Goal: Task Accomplishment & Management: Use online tool/utility

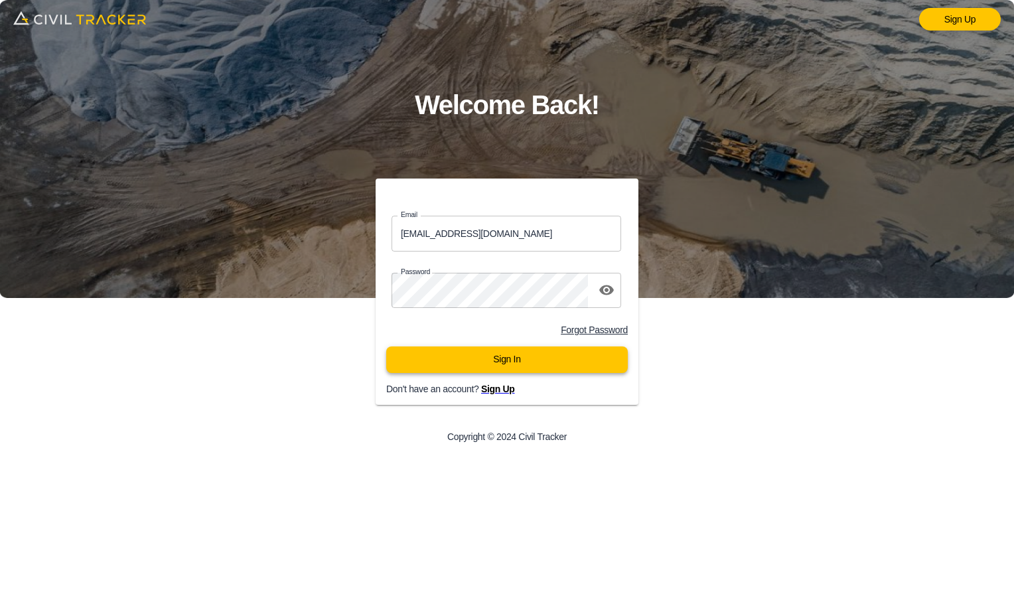
click at [491, 360] on button "Sign In" at bounding box center [507, 360] width 242 height 27
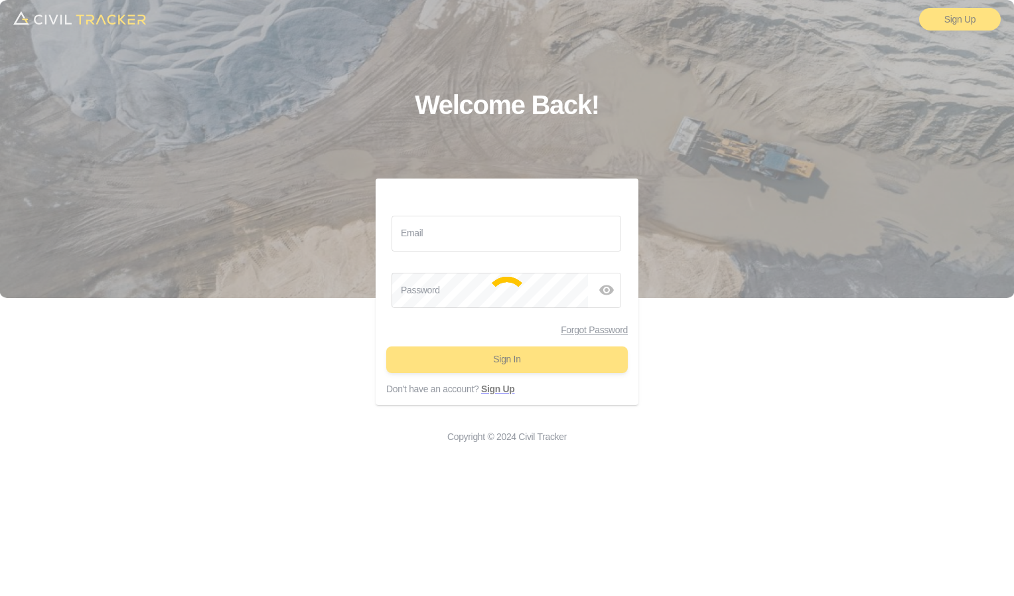
type input "berge9798@icloud.com"
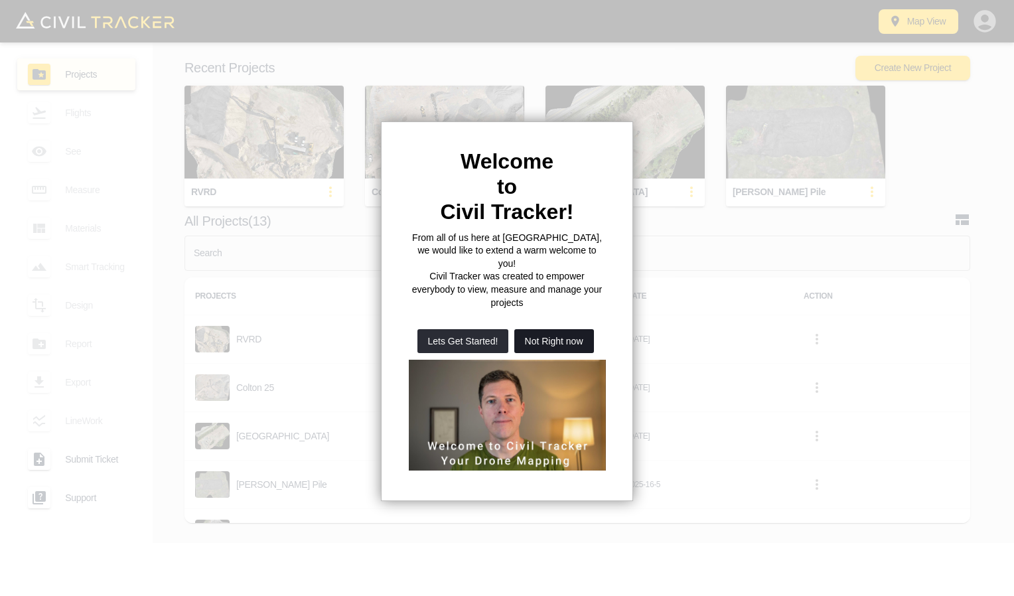
click at [537, 329] on button "Not Right now" at bounding box center [555, 341] width 80 height 24
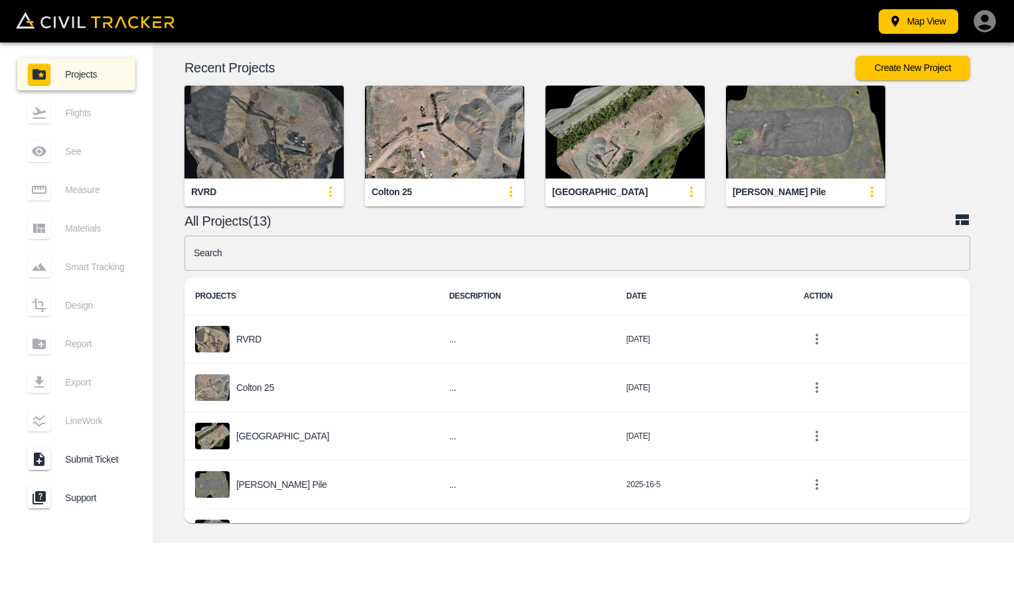
click at [249, 130] on img "button" at bounding box center [264, 132] width 159 height 93
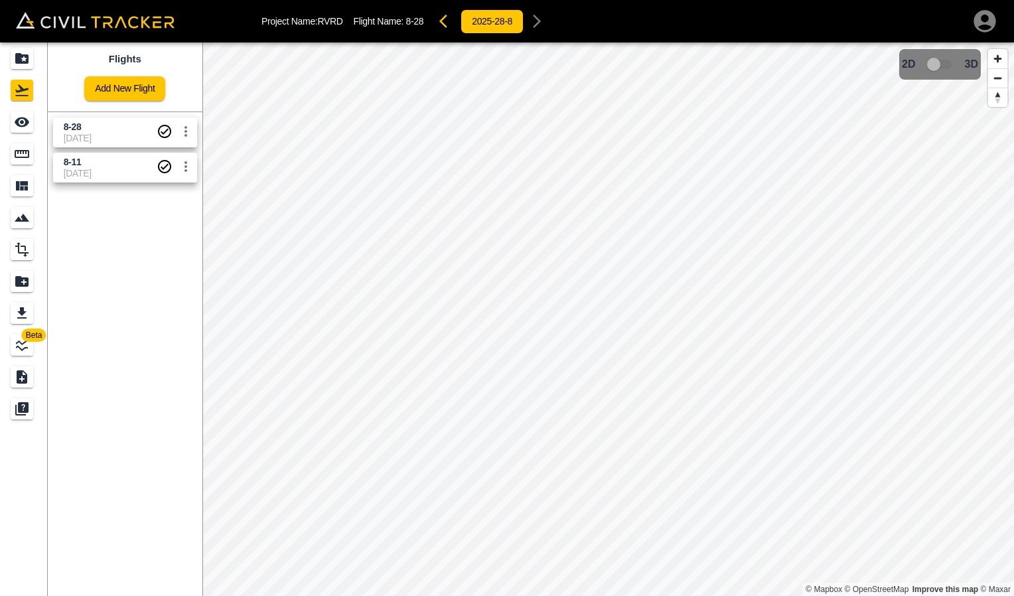
click at [112, 132] on span "8-28" at bounding box center [110, 127] width 93 height 13
click at [106, 171] on span "[DATE]" at bounding box center [110, 173] width 93 height 11
click at [104, 147] on div "8-11 [DATE]" at bounding box center [122, 164] width 149 height 35
click at [110, 131] on span "8-28" at bounding box center [110, 127] width 93 height 13
click at [17, 67] on div "Projects" at bounding box center [22, 58] width 23 height 21
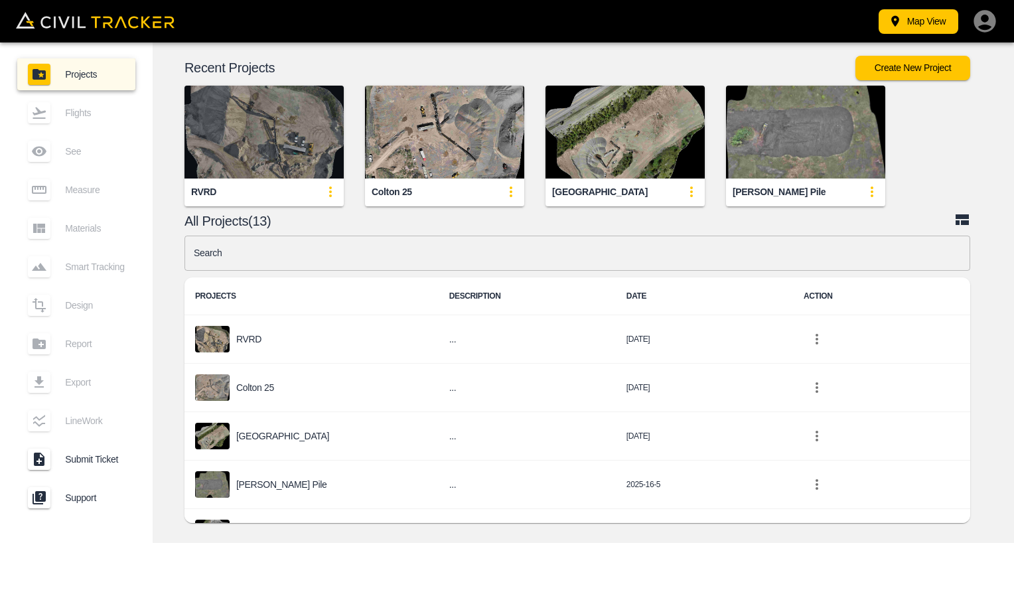
click at [281, 135] on img "button" at bounding box center [264, 132] width 159 height 93
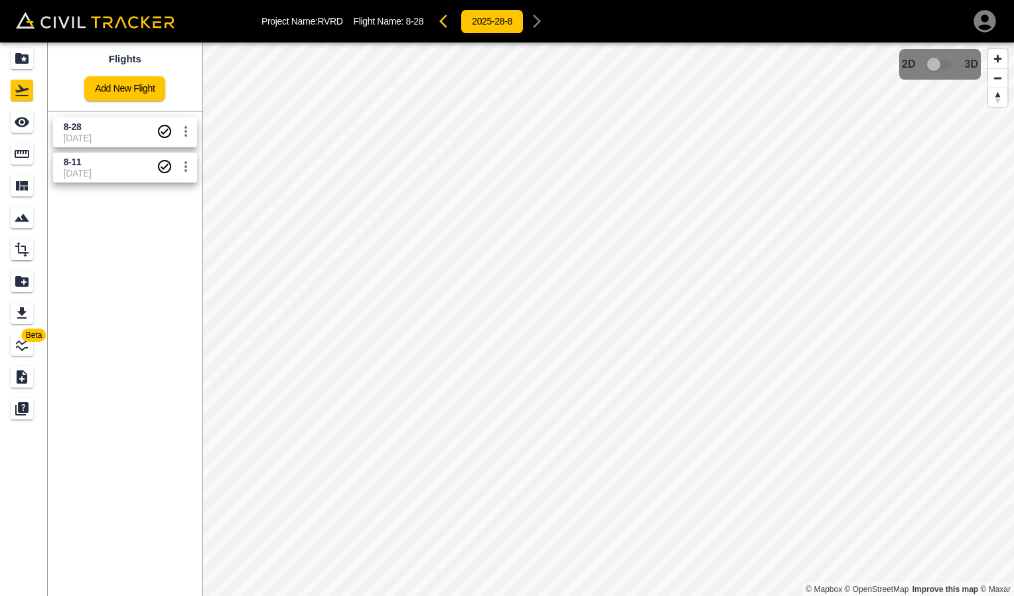
click at [88, 133] on span "[DATE]" at bounding box center [110, 138] width 93 height 11
click at [23, 147] on icon "Measure" at bounding box center [22, 154] width 16 height 16
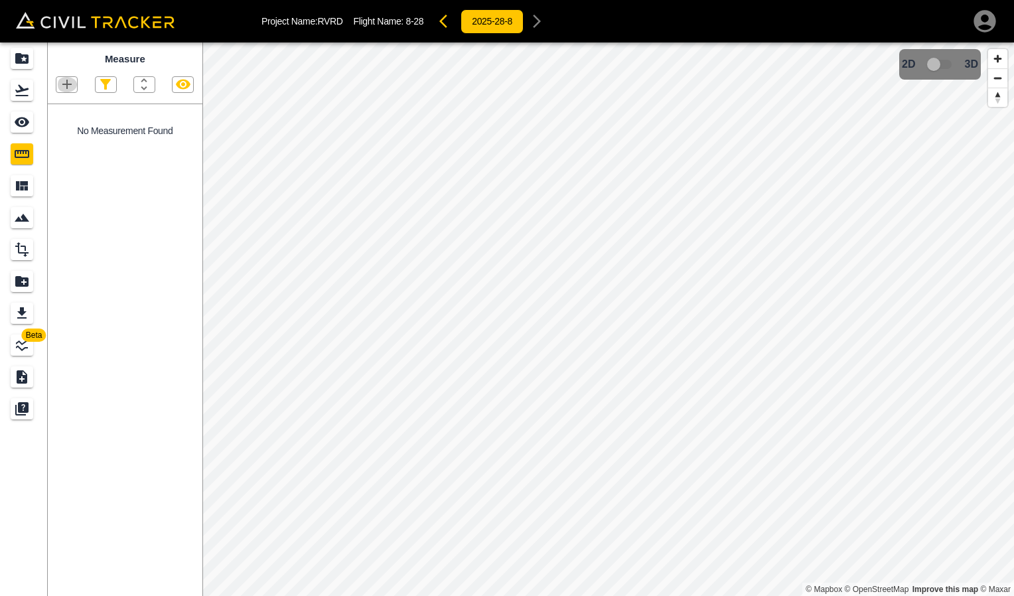
click at [72, 88] on icon "button" at bounding box center [67, 84] width 16 height 16
click at [72, 153] on p "Polygon" at bounding box center [64, 148] width 32 height 11
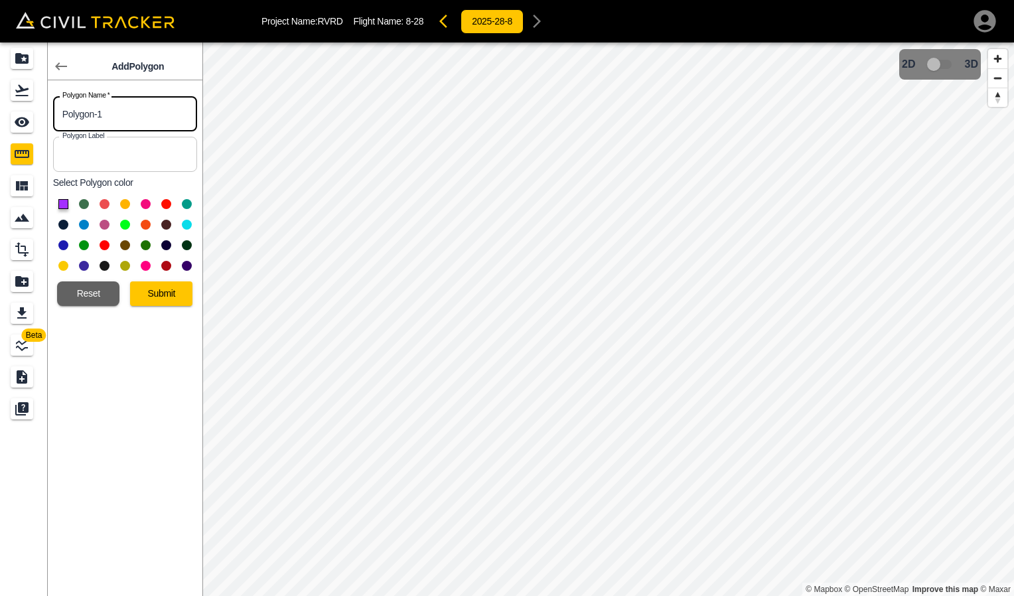
drag, startPoint x: 64, startPoint y: 116, endPoint x: 2, endPoint y: 108, distance: 62.3
click at [11, 110] on div "Beta Add Polygon Polygon Name   * Polygon-1 Polygon Name * Polygon Label Polygo…" at bounding box center [101, 319] width 202 height 554
type input "1" road base"
type input "1""
click at [126, 203] on button at bounding box center [125, 204] width 10 height 10
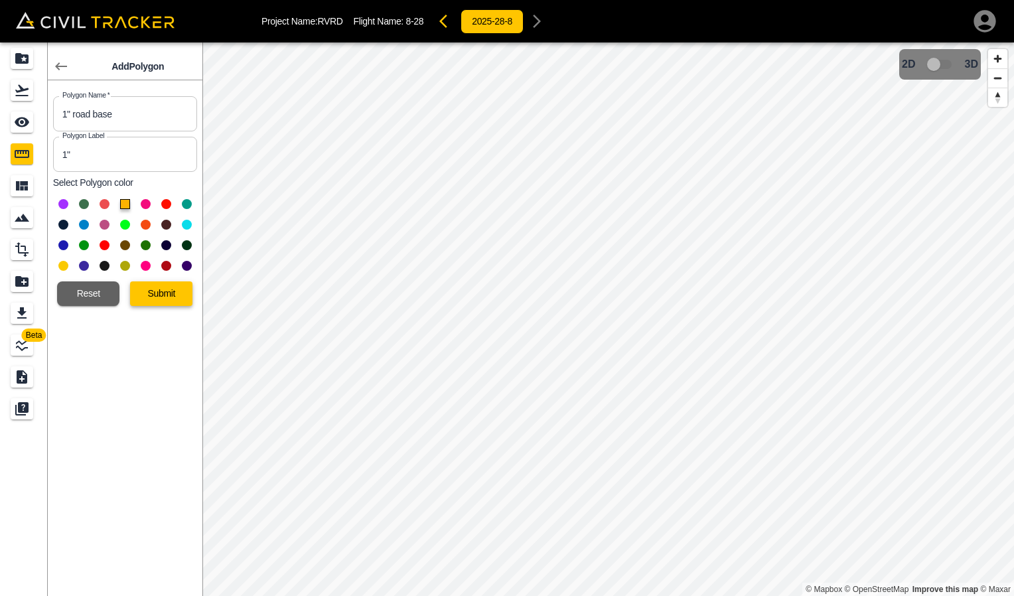
click at [149, 293] on button "Submit" at bounding box center [161, 293] width 62 height 25
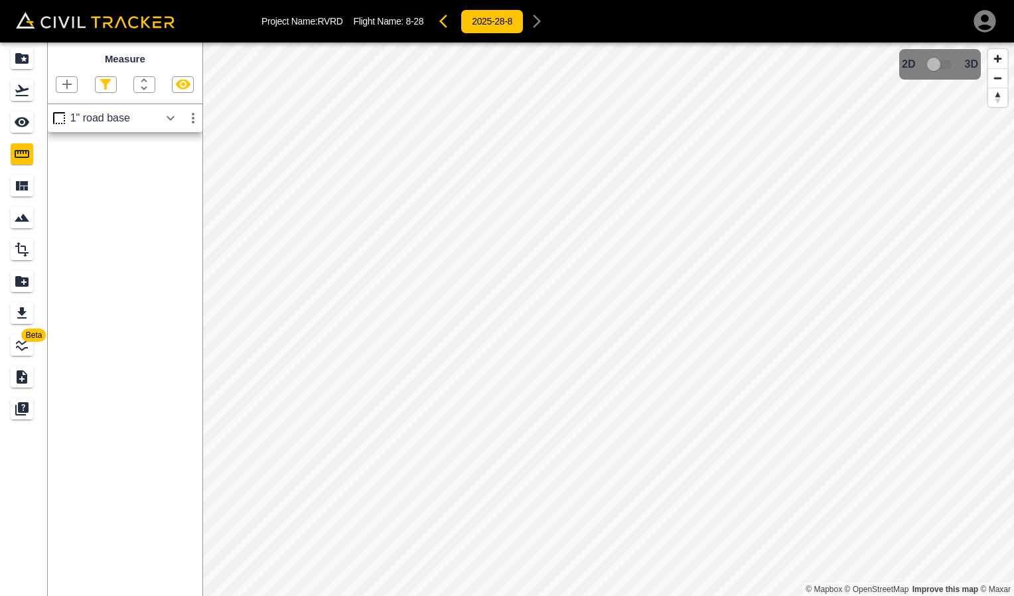
click at [129, 119] on div "1" road base" at bounding box center [114, 118] width 89 height 12
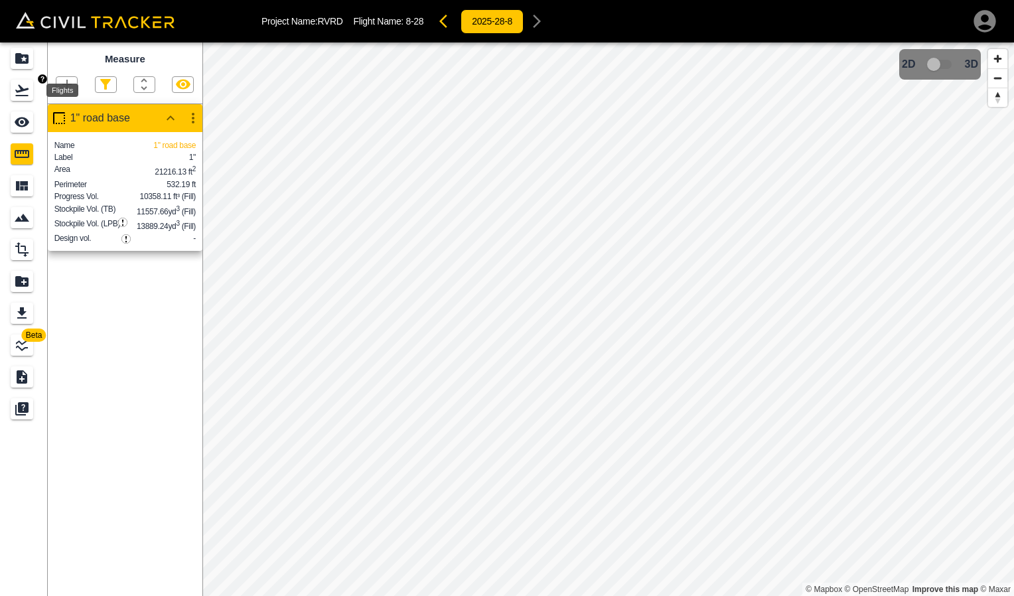
click at [19, 96] on icon "Flights" at bounding box center [21, 90] width 13 height 11
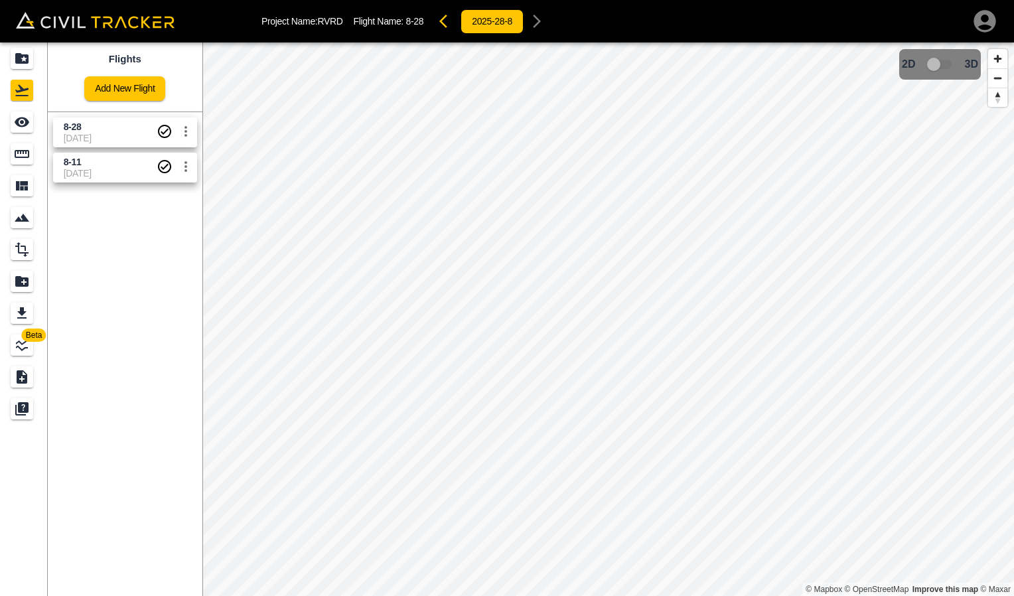
click at [120, 137] on span "[DATE]" at bounding box center [110, 138] width 93 height 11
click at [118, 135] on span "[DATE]" at bounding box center [110, 138] width 93 height 11
click at [25, 153] on icon "Measure" at bounding box center [22, 154] width 16 height 16
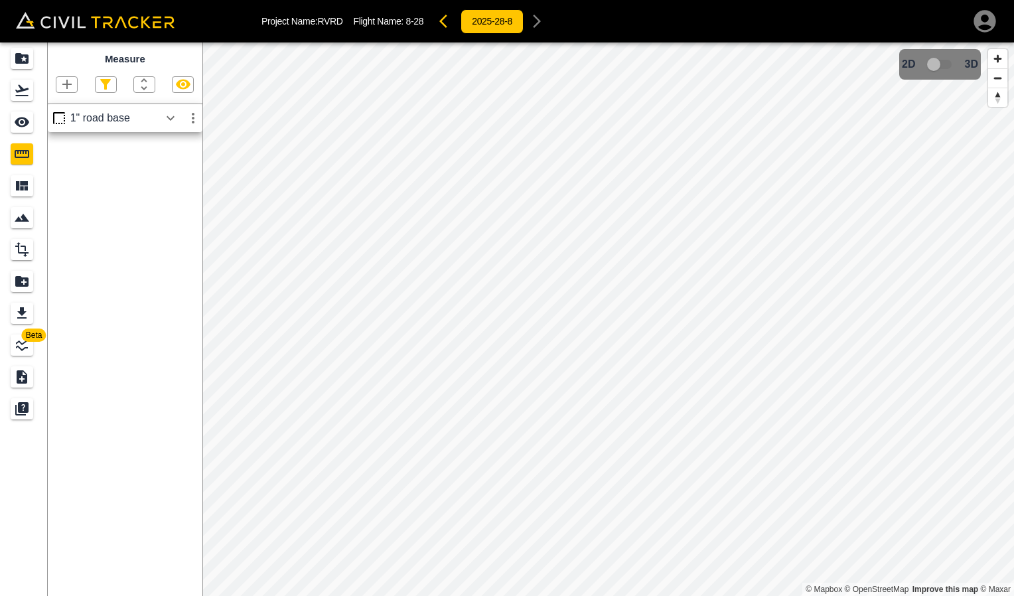
click at [127, 124] on div "1" road base" at bounding box center [114, 118] width 89 height 12
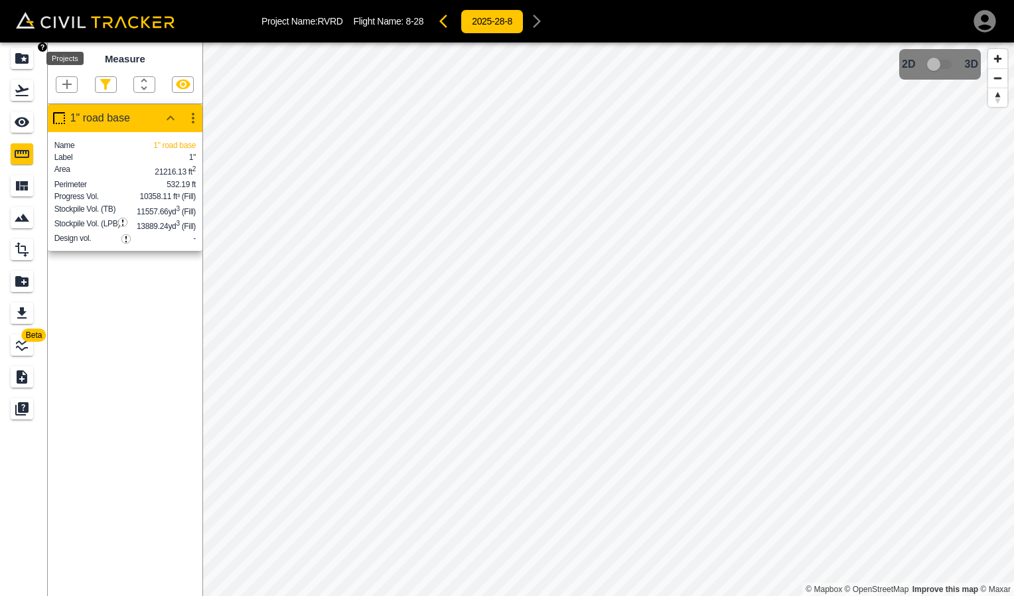
click at [21, 60] on icon "Projects" at bounding box center [21, 58] width 13 height 11
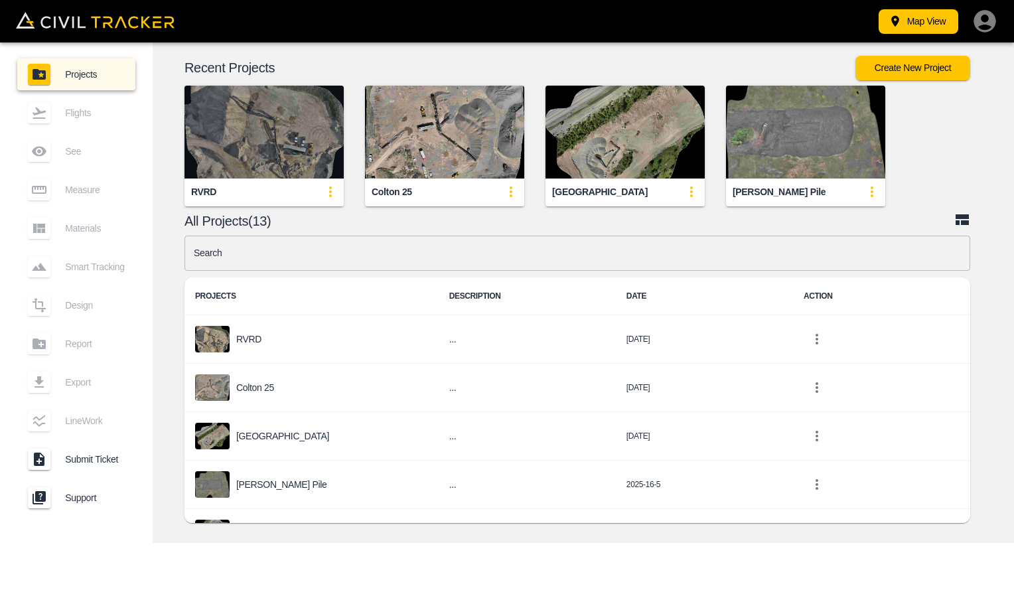
click at [227, 173] on img "button" at bounding box center [264, 132] width 159 height 93
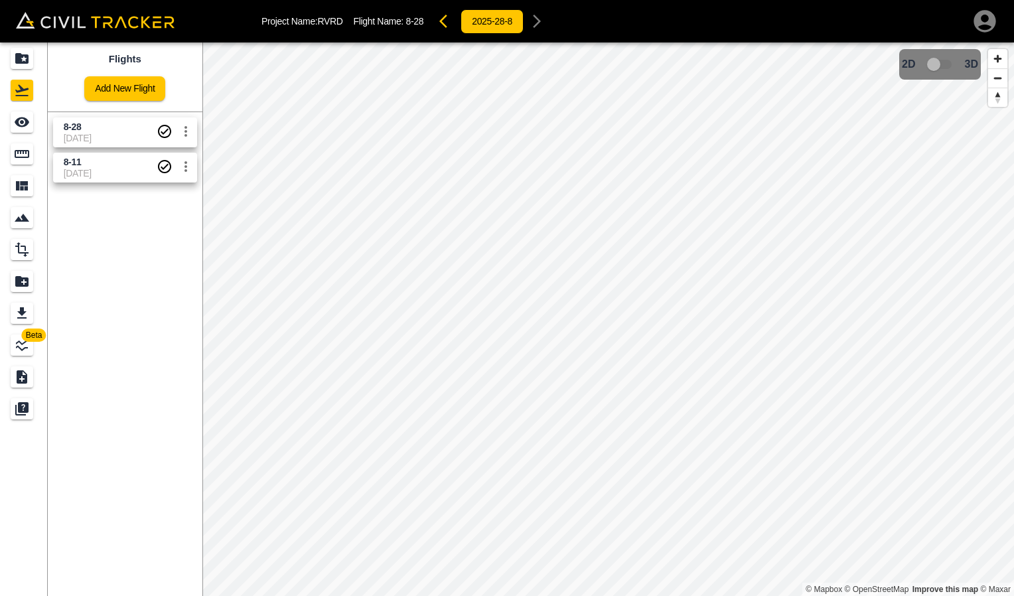
click at [86, 169] on span "[DATE]" at bounding box center [110, 173] width 93 height 11
click at [27, 156] on icon "Measure" at bounding box center [22, 154] width 16 height 16
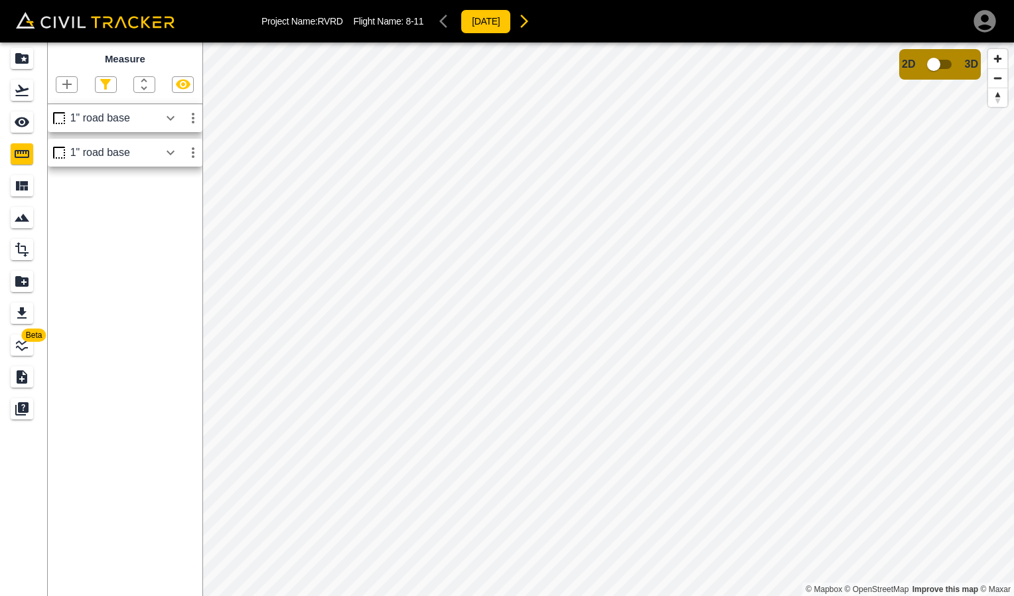
click at [123, 143] on div "1" road base" at bounding box center [125, 153] width 155 height 28
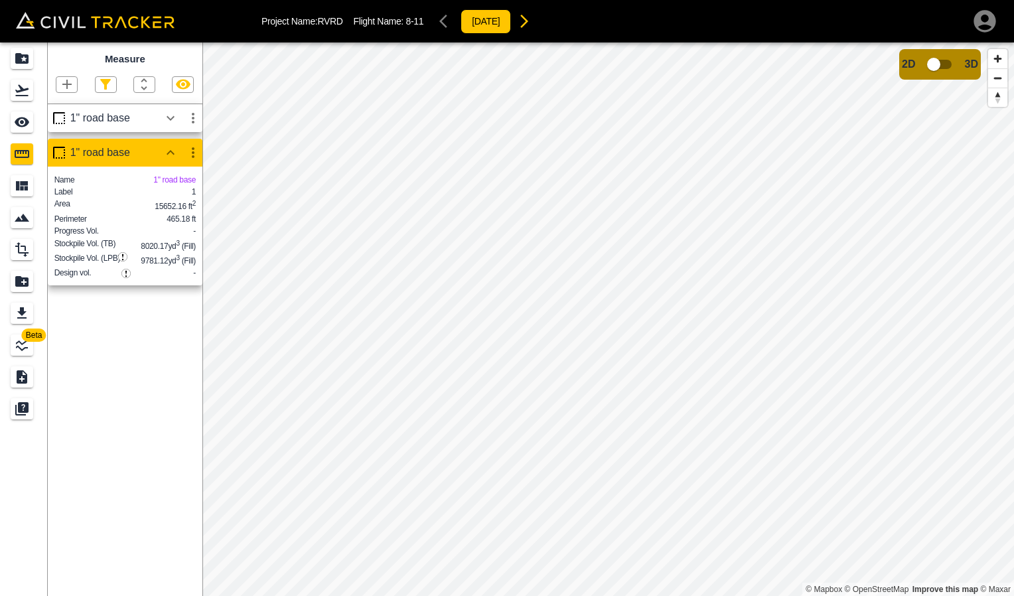
click at [109, 123] on div "1" road base" at bounding box center [114, 118] width 89 height 12
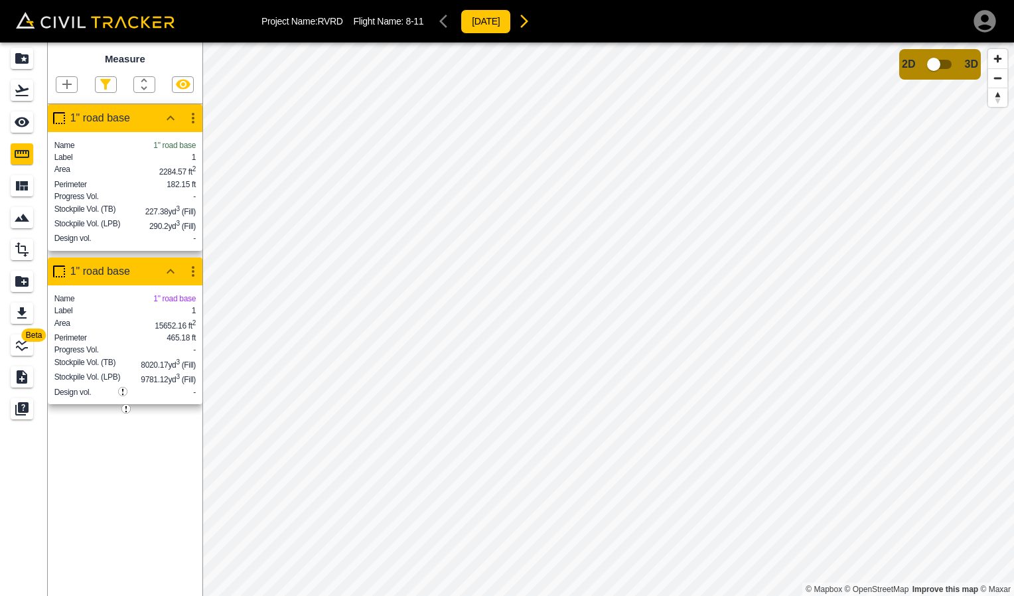
click at [121, 119] on div "1" road base" at bounding box center [114, 118] width 89 height 12
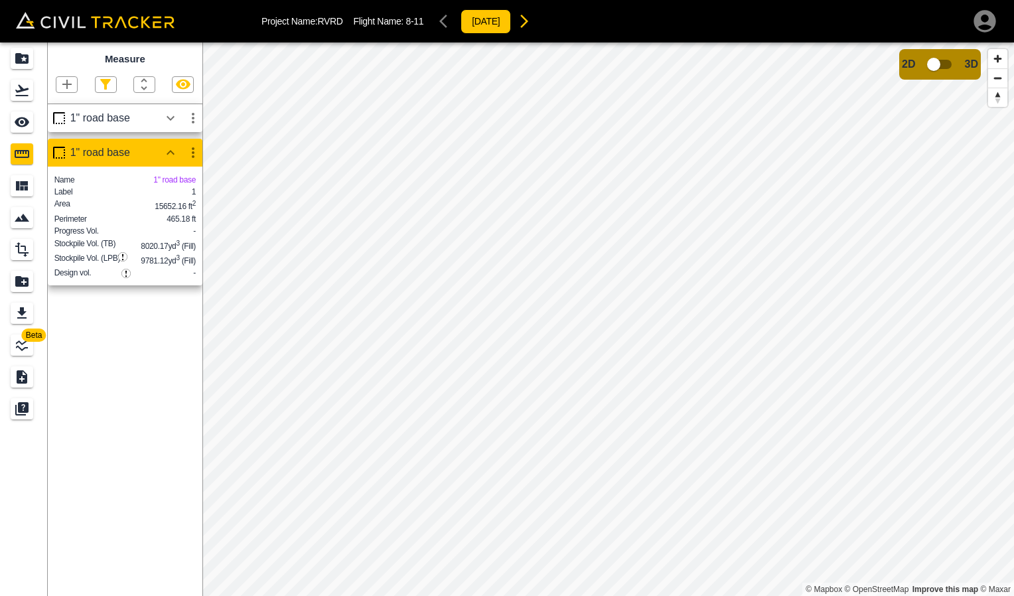
drag, startPoint x: 125, startPoint y: 147, endPoint x: 114, endPoint y: 147, distance: 11.9
click at [125, 147] on div "1" road base" at bounding box center [114, 153] width 89 height 12
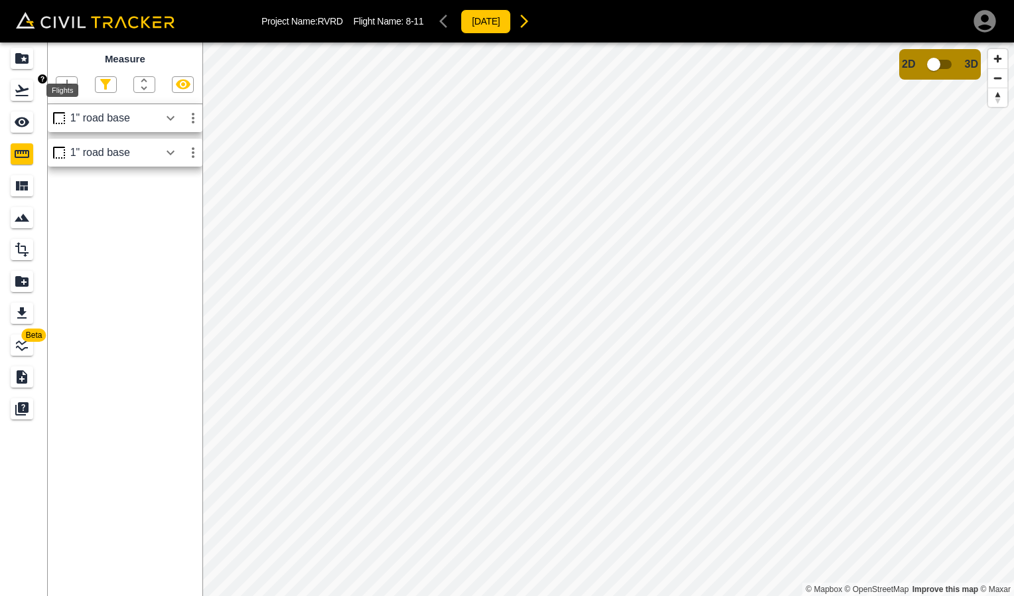
click at [24, 91] on icon "Flights" at bounding box center [21, 90] width 13 height 11
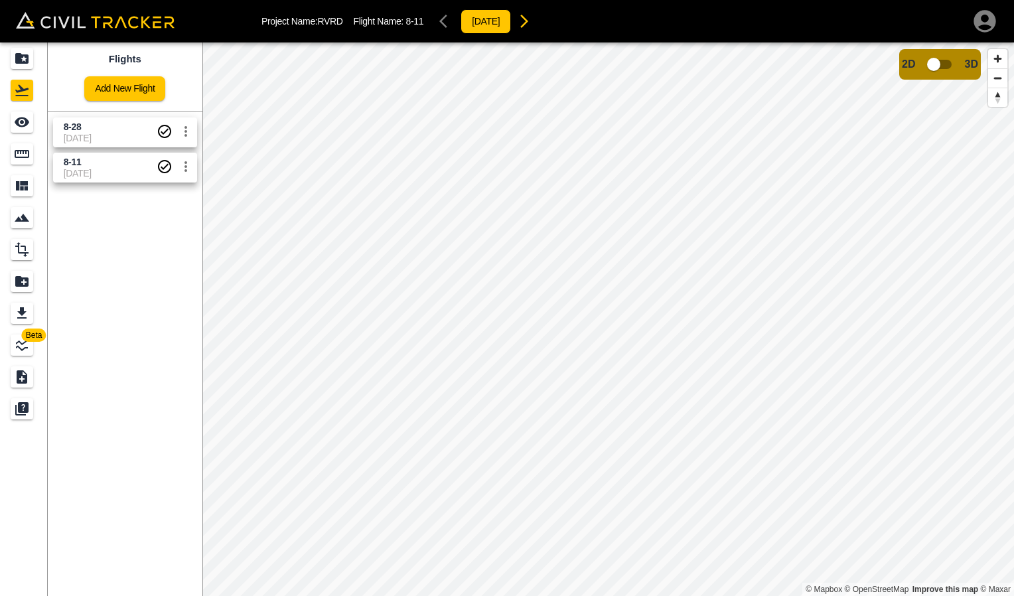
click at [115, 129] on span "8-28" at bounding box center [110, 127] width 93 height 13
click at [8, 153] on link at bounding box center [24, 154] width 48 height 32
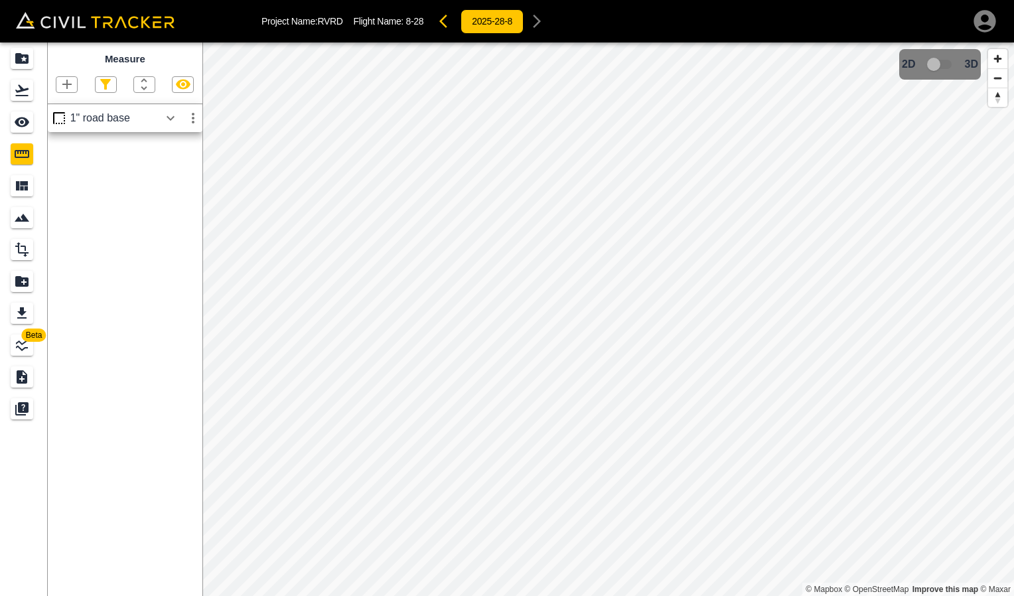
click at [114, 127] on div "1" road base" at bounding box center [125, 118] width 155 height 28
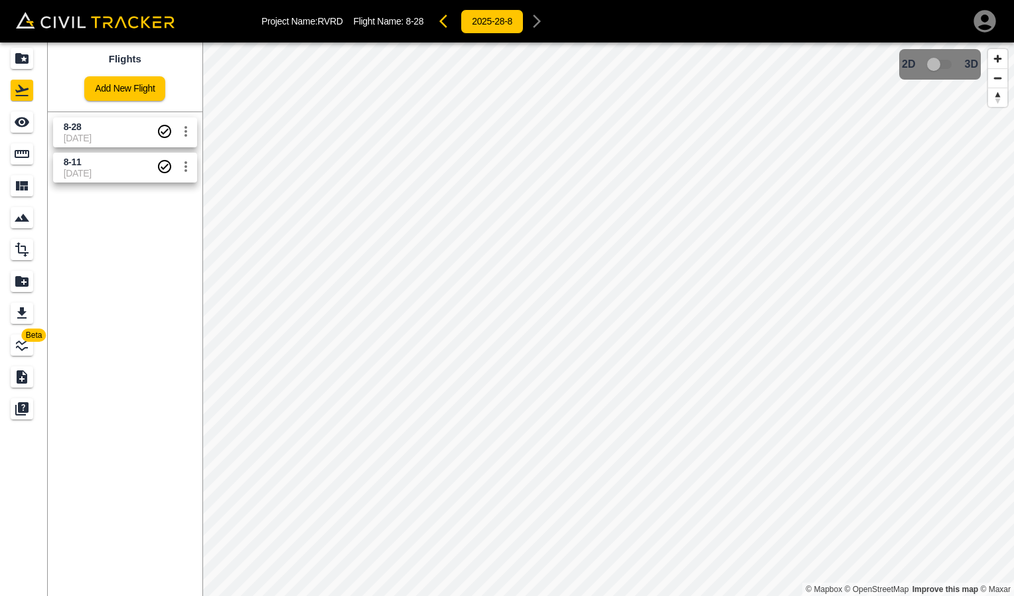
click at [89, 141] on span "[DATE]" at bounding box center [110, 138] width 93 height 11
click at [105, 172] on span "[DATE]" at bounding box center [110, 173] width 93 height 11
click at [125, 139] on span "[DATE]" at bounding box center [110, 138] width 93 height 11
click at [117, 177] on span "[DATE]" at bounding box center [110, 173] width 93 height 11
click at [98, 131] on span "8-28" at bounding box center [110, 127] width 93 height 13
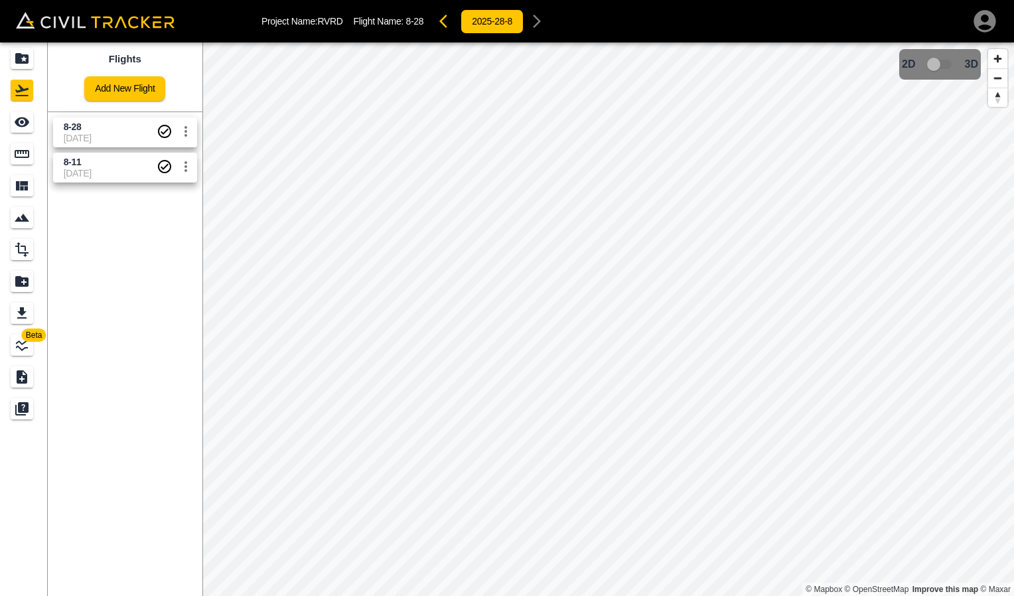
click at [97, 169] on span "[DATE]" at bounding box center [110, 173] width 93 height 11
click at [49, 177] on div "8-11 [DATE]" at bounding box center [122, 164] width 149 height 35
drag, startPoint x: 56, startPoint y: 177, endPoint x: 128, endPoint y: 253, distance: 104.7
click at [56, 177] on link "8-11 [DATE]" at bounding box center [125, 168] width 144 height 30
click at [89, 161] on span "8-11" at bounding box center [110, 162] width 93 height 13
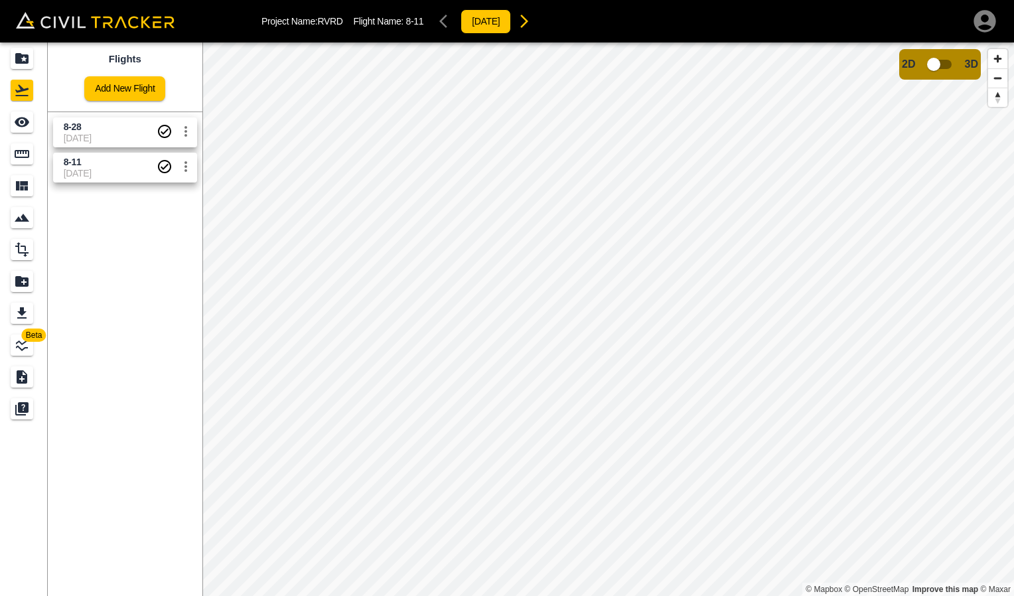
click at [84, 127] on span "8-28" at bounding box center [110, 127] width 93 height 13
